Goal: Task Accomplishment & Management: Manage account settings

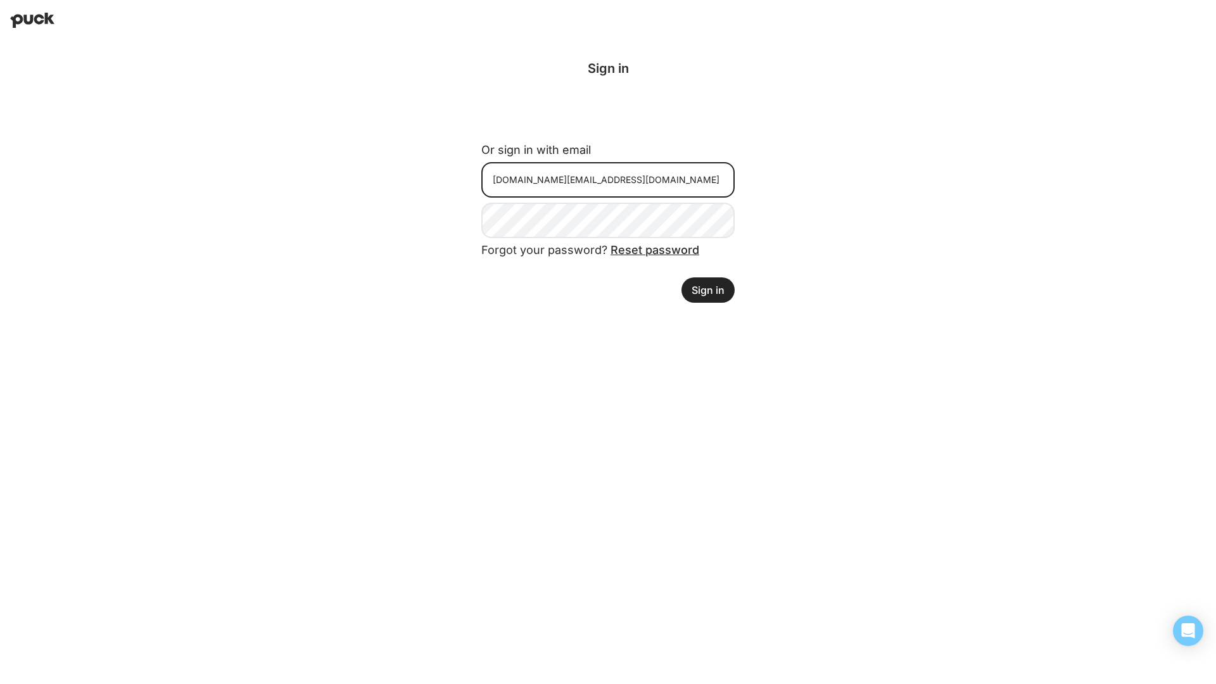
type input "Whit.Green+pg@neuronmail.io"
click at [708, 289] on button "Sign in" at bounding box center [707, 289] width 53 height 25
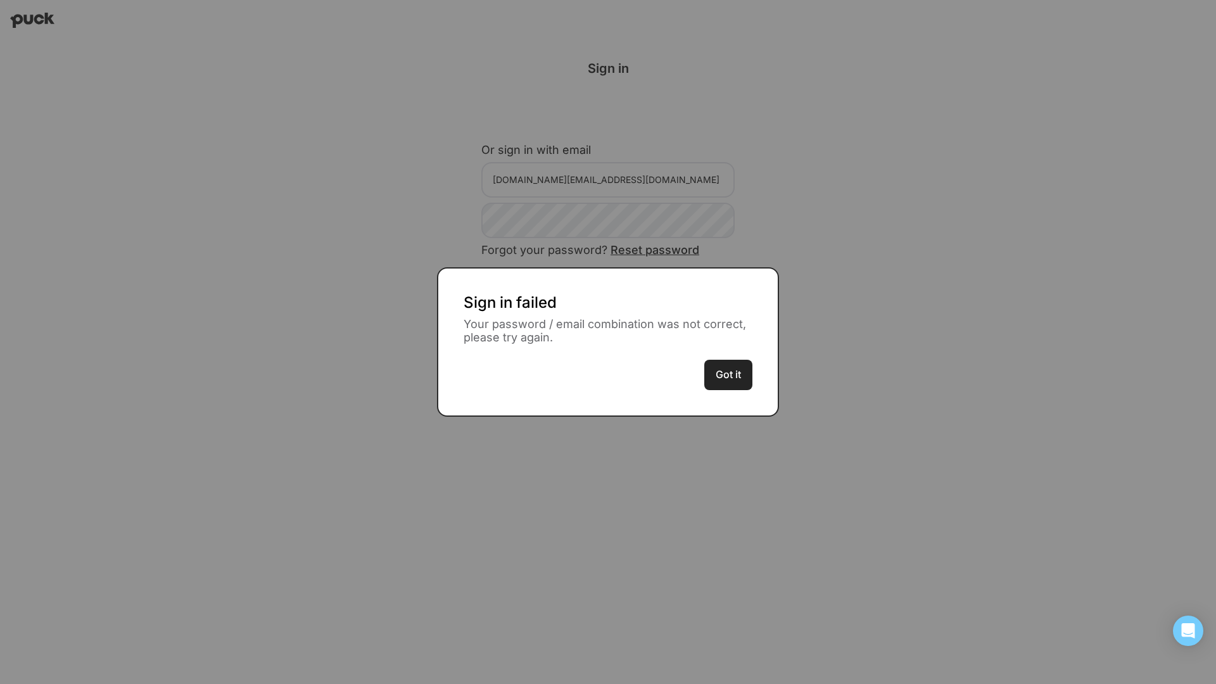
click at [728, 374] on button "Got it" at bounding box center [728, 375] width 48 height 30
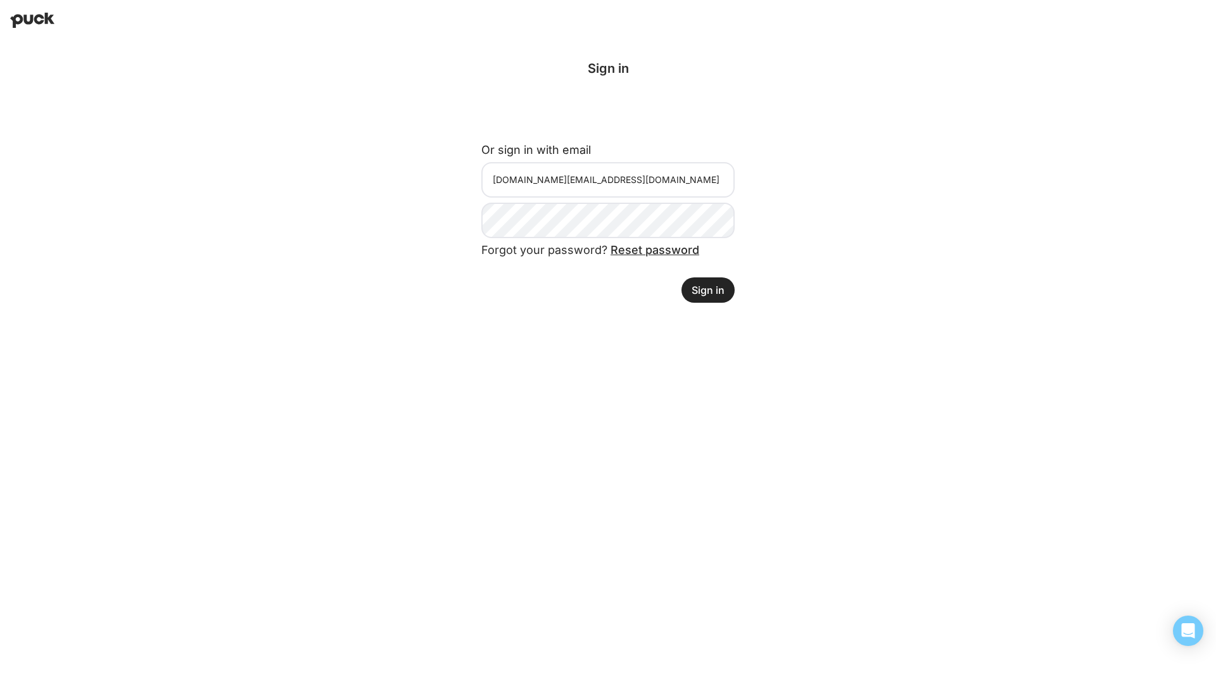
click at [708, 289] on button "Sign in" at bounding box center [707, 289] width 53 height 25
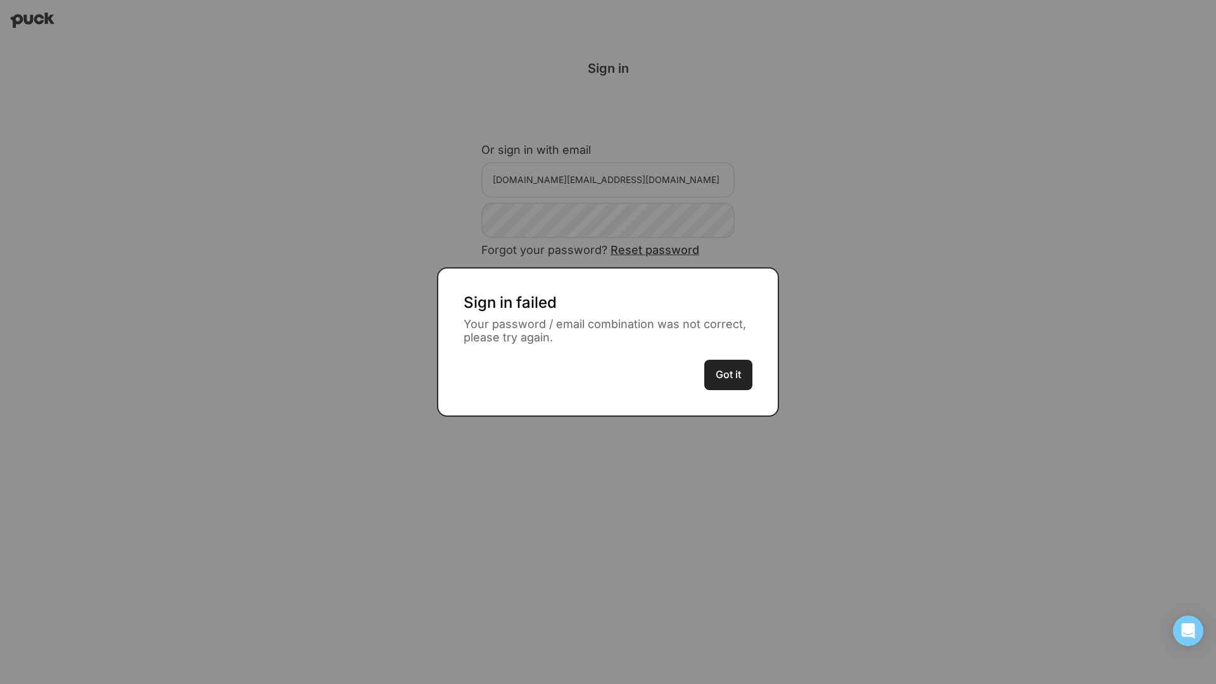
click at [728, 374] on button "Got it" at bounding box center [728, 375] width 48 height 30
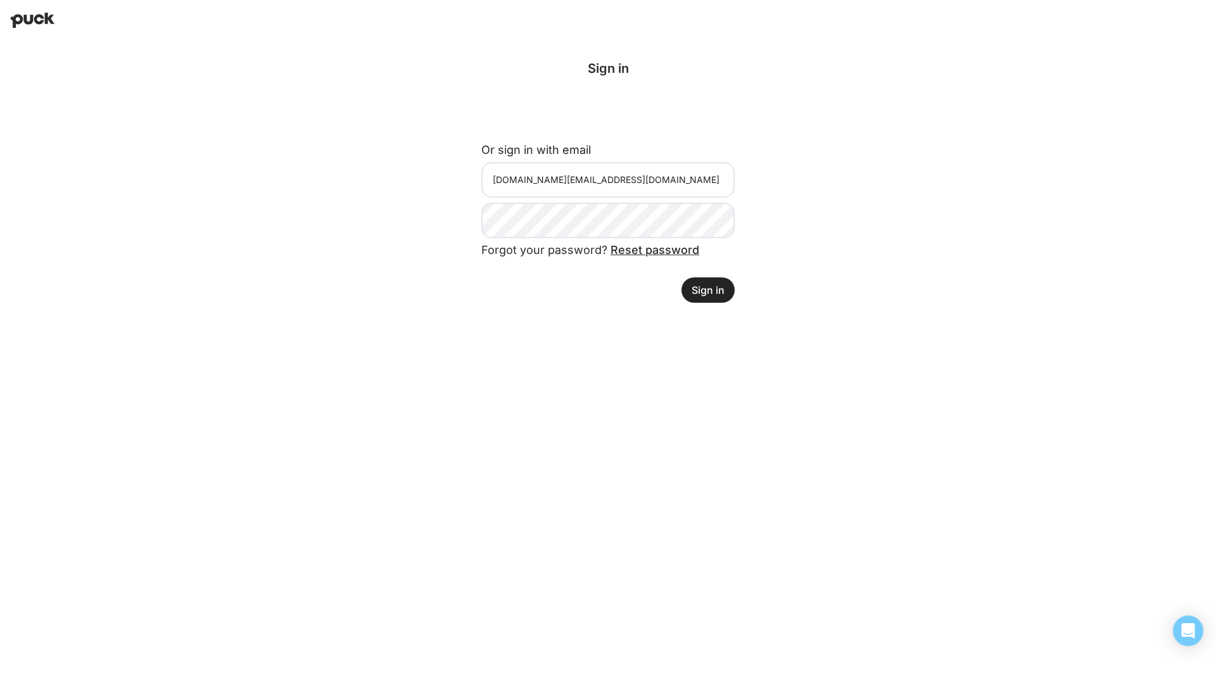
click at [708, 289] on button "Sign in" at bounding box center [707, 289] width 53 height 25
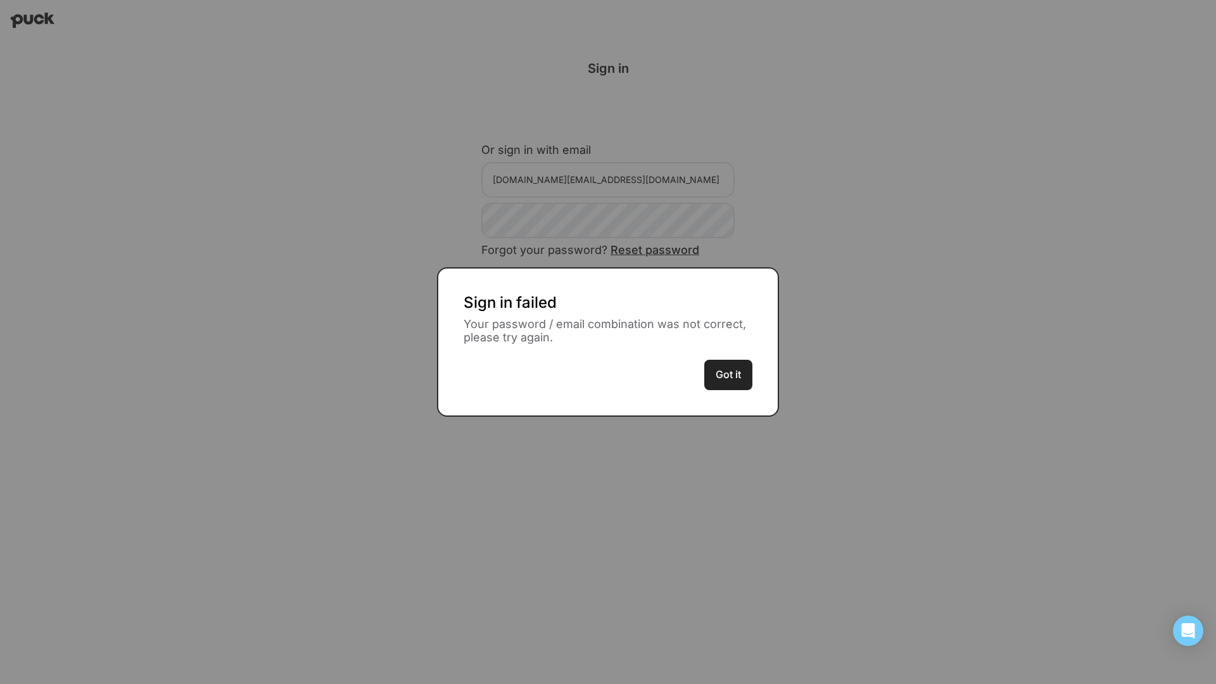
click at [728, 374] on button "Got it" at bounding box center [728, 375] width 48 height 30
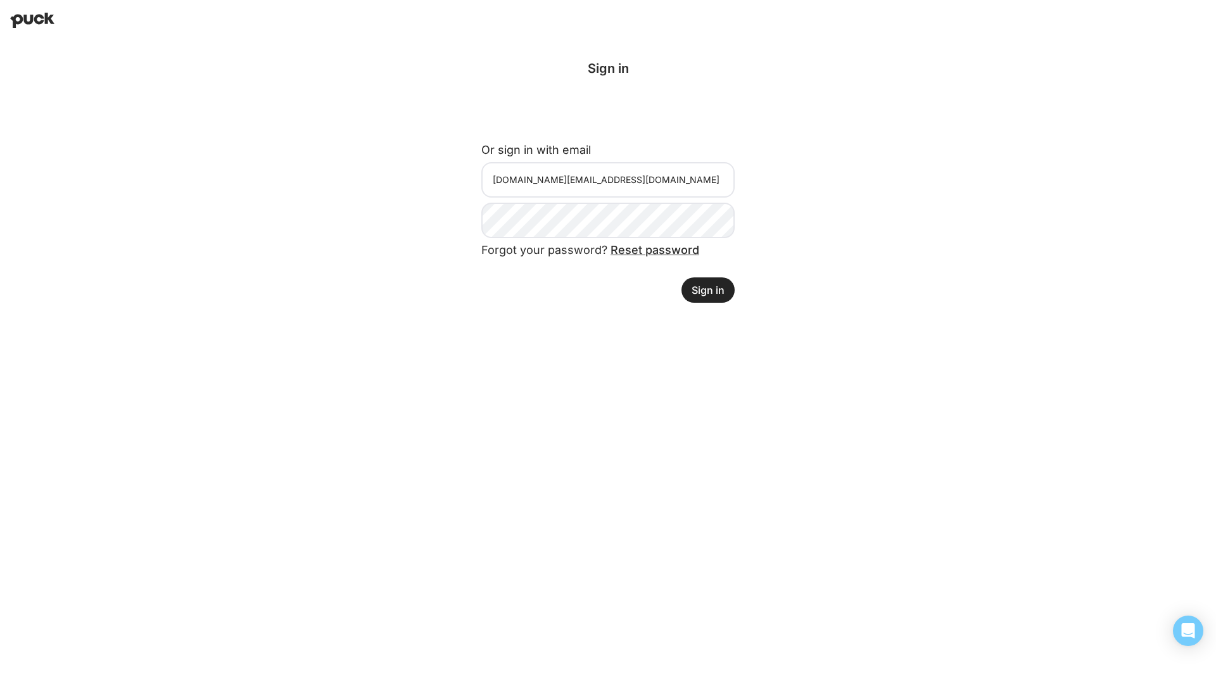
click at [708, 289] on button "Sign in" at bounding box center [707, 289] width 53 height 25
